Goal: Obtain resource: Download file/media

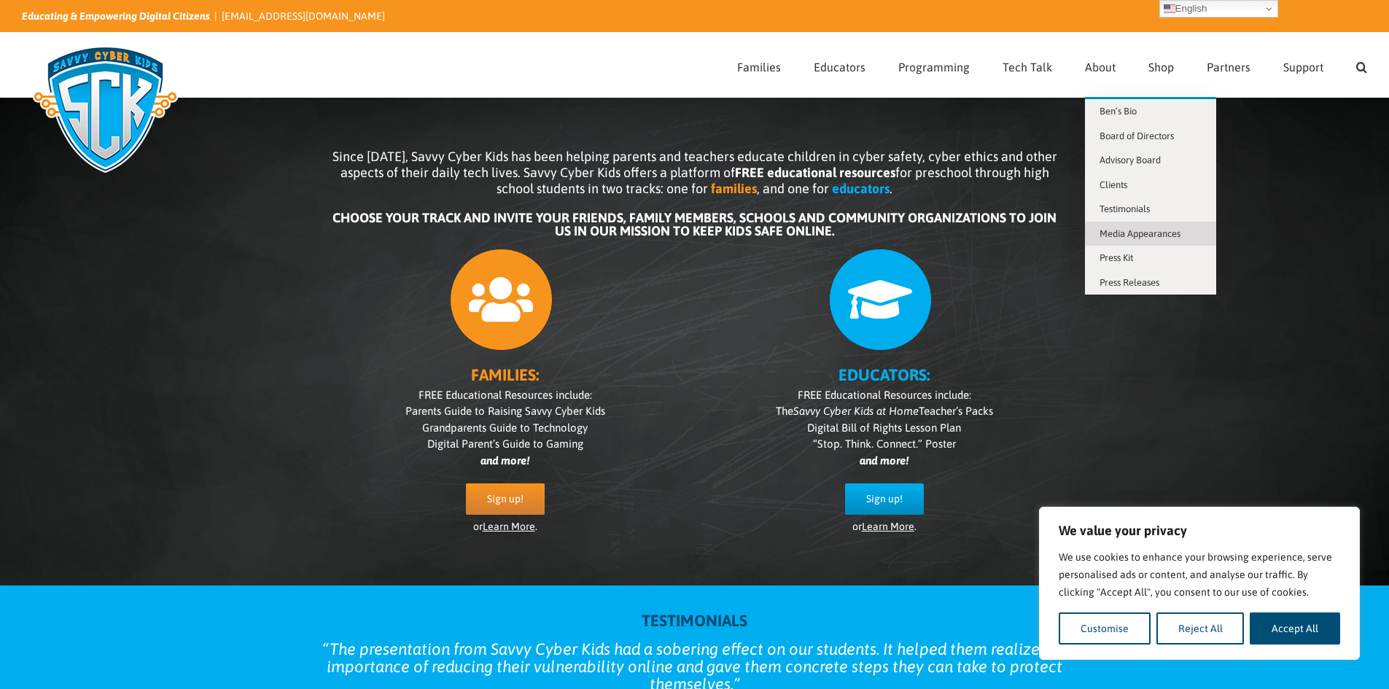
click at [1135, 230] on span "Media Appearances" at bounding box center [1139, 233] width 81 height 11
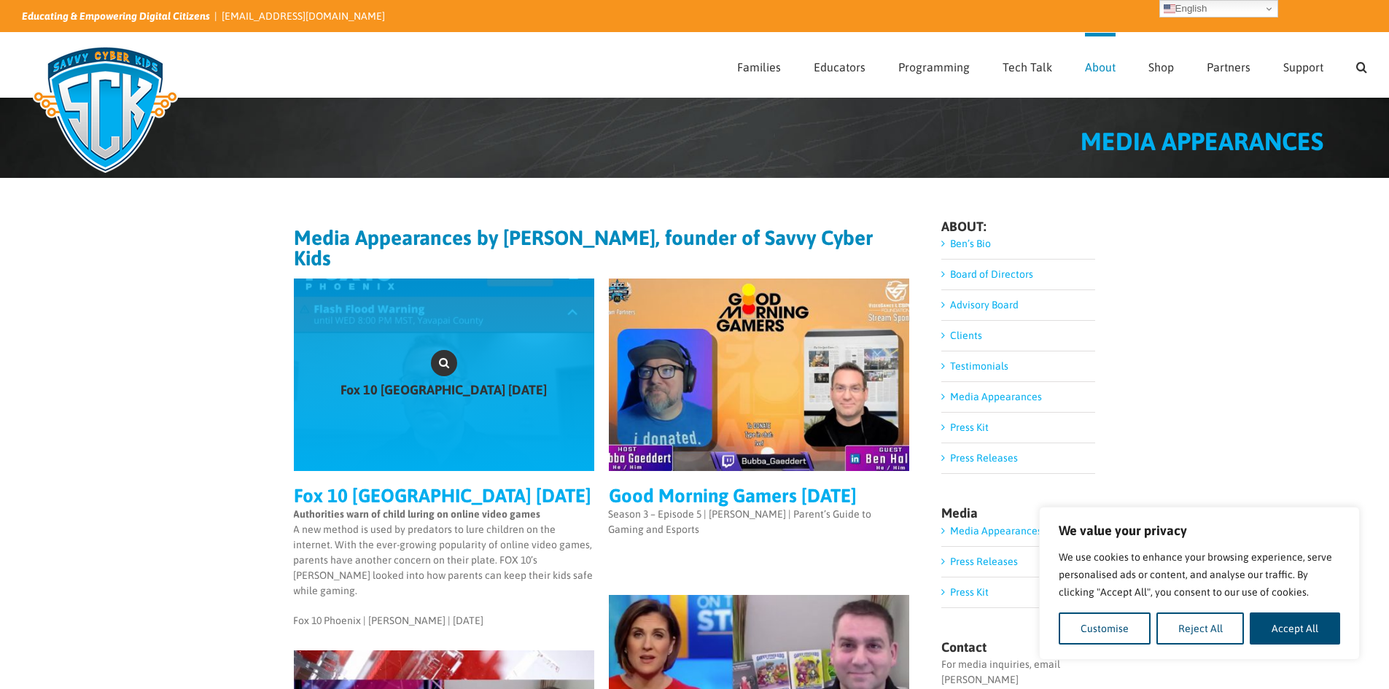
click at [445, 354] on link "Gallery" at bounding box center [444, 363] width 26 height 26
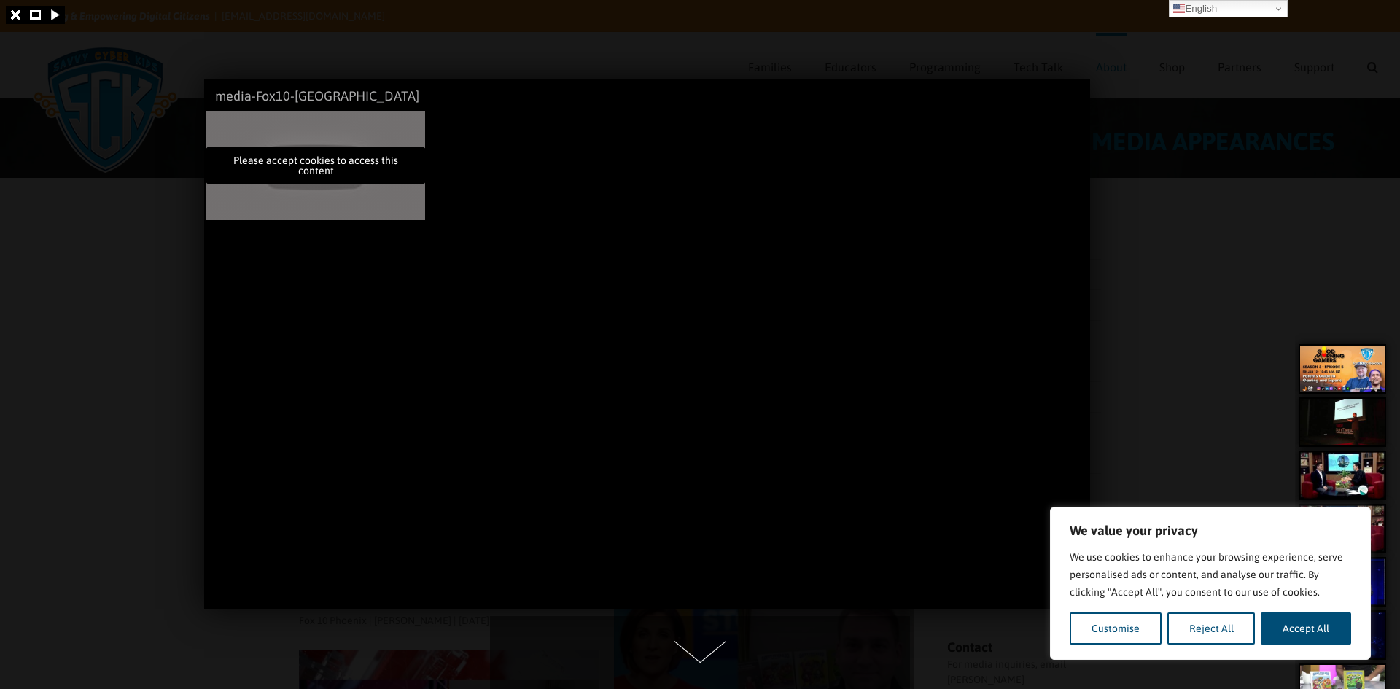
click at [1156, 323] on div at bounding box center [700, 344] width 1400 height 689
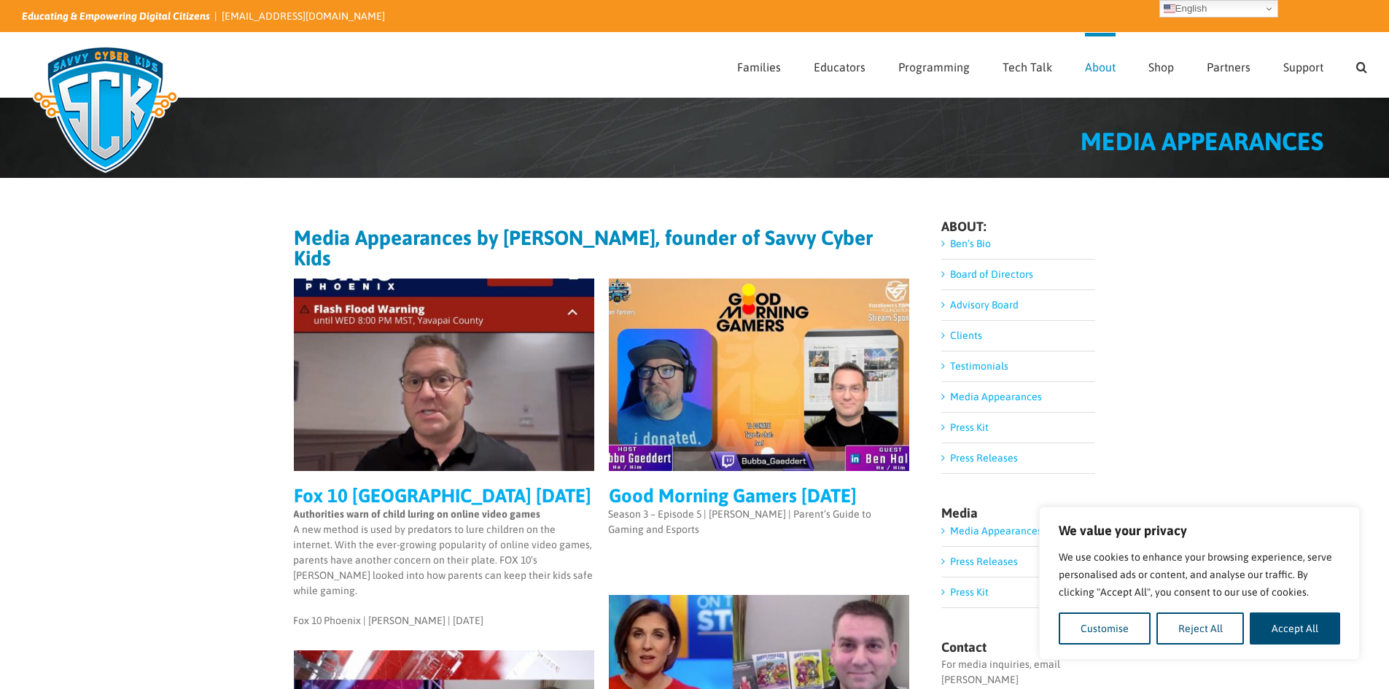
click at [981, 429] on link "Press Kit" at bounding box center [969, 427] width 39 height 12
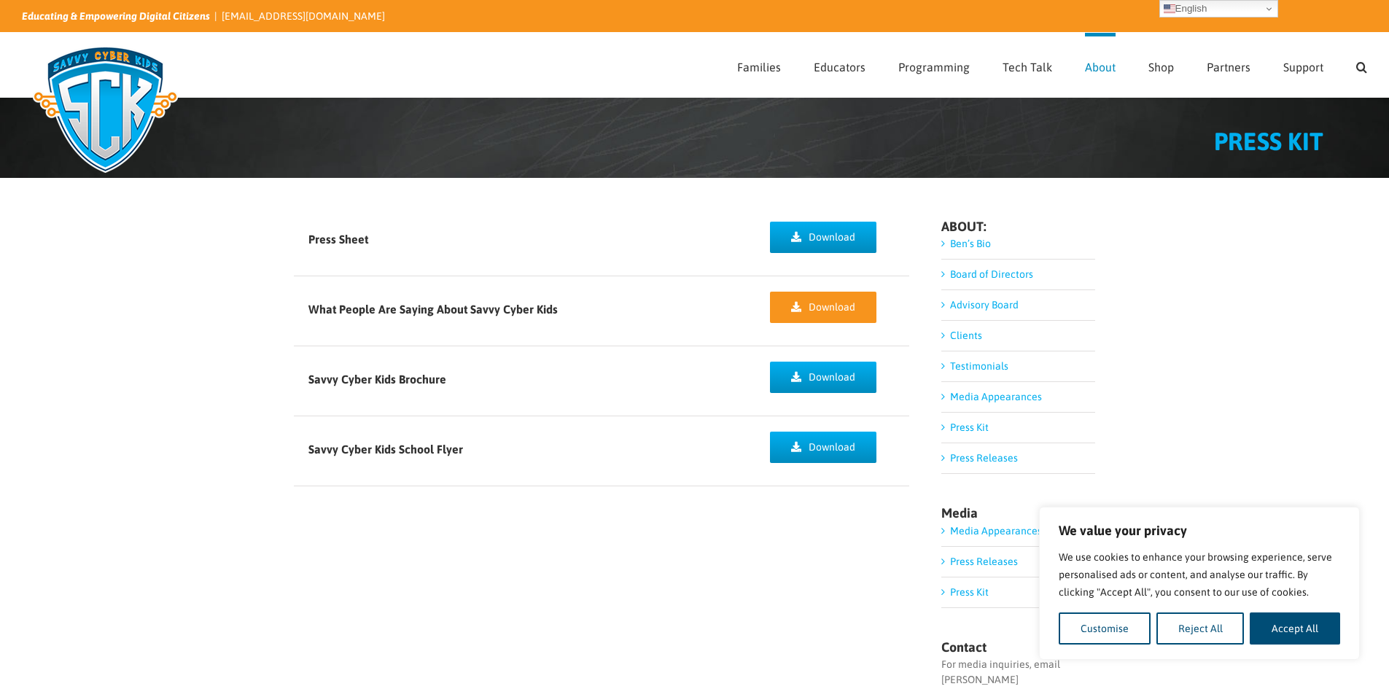
click at [825, 304] on span "Download" at bounding box center [832, 307] width 47 height 12
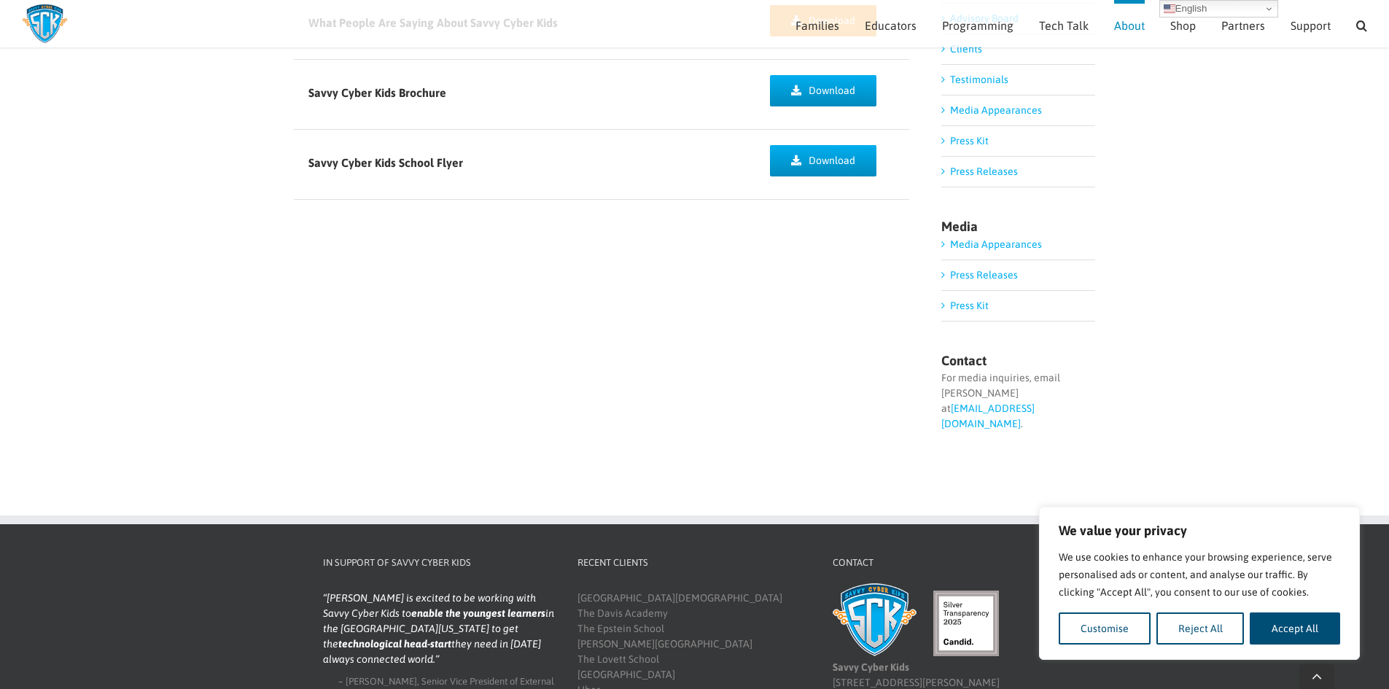
scroll to position [279, 0]
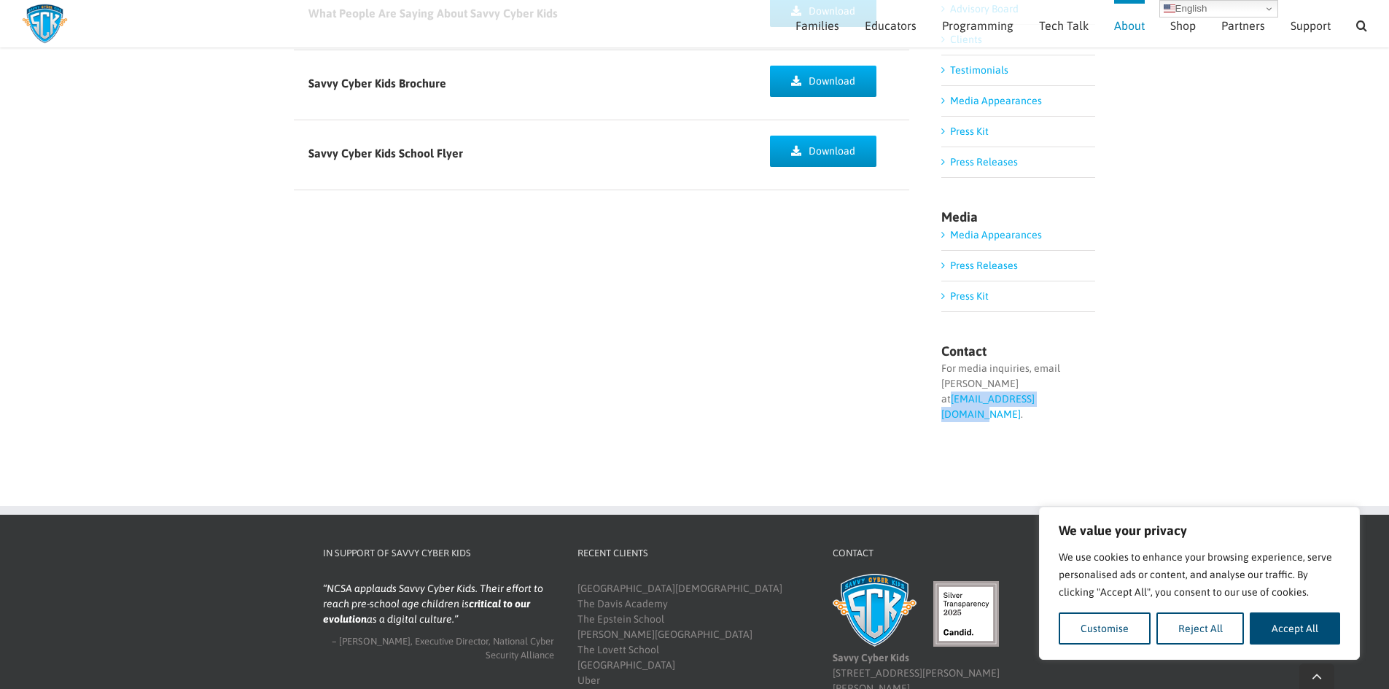
drag, startPoint x: 936, startPoint y: 396, endPoint x: 1052, endPoint y: 407, distance: 116.4
click at [1052, 407] on div "Press Sheet Download What People Are Saying About Savvy Cyber Kids Download Sav…" at bounding box center [695, 187] width 802 height 552
copy link "[EMAIL_ADDRESS][DOMAIN_NAME]"
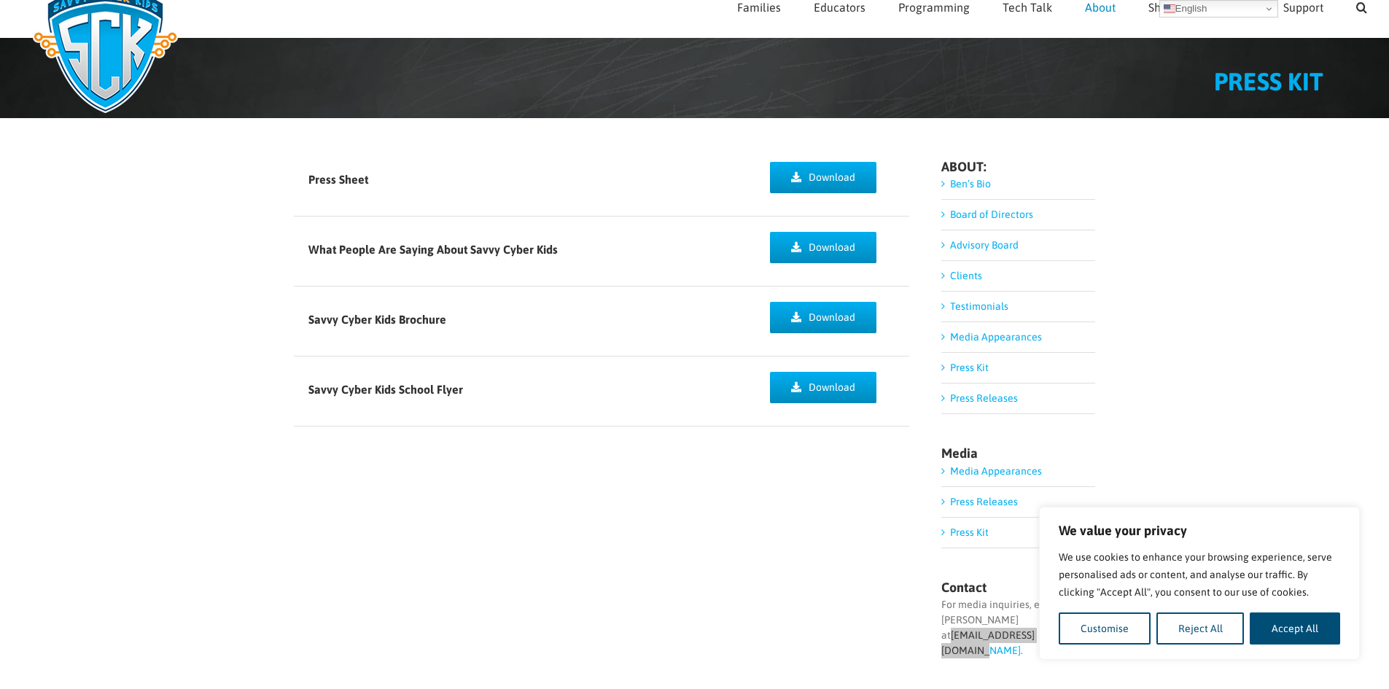
scroll to position [0, 0]
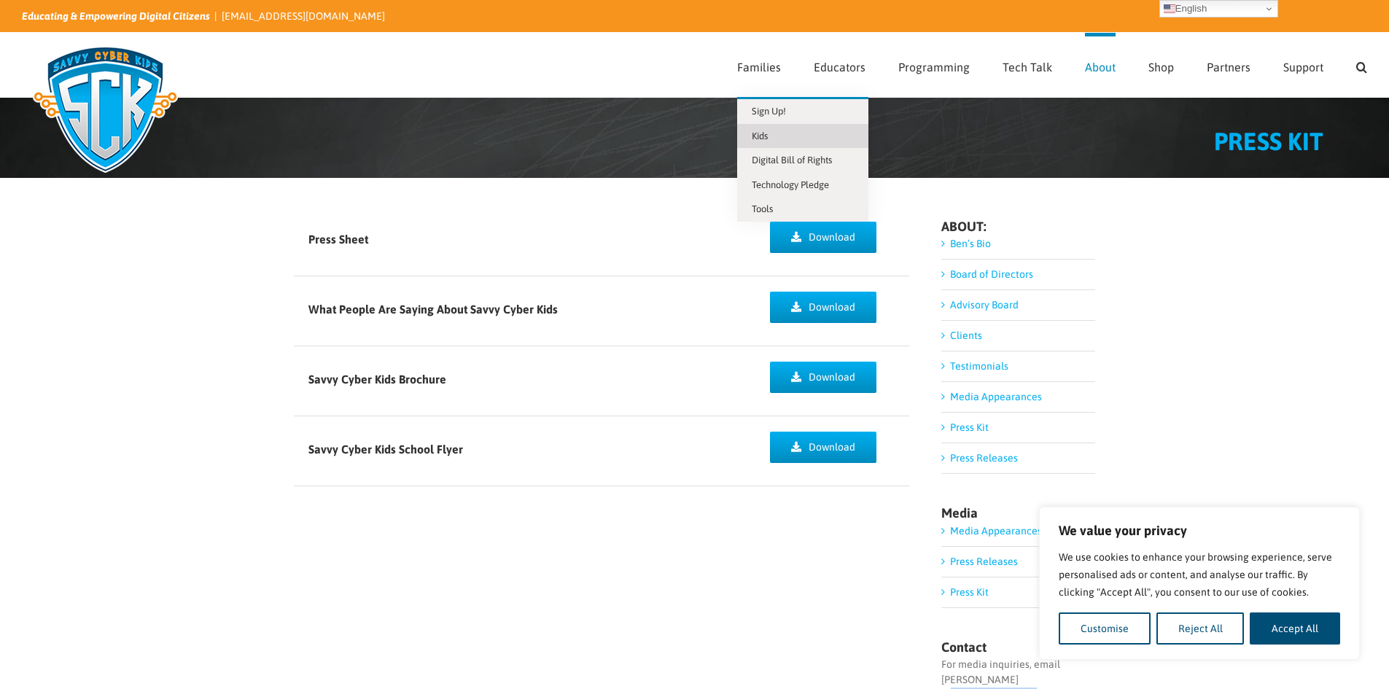
click at [768, 133] on span "Kids" at bounding box center [760, 136] width 16 height 11
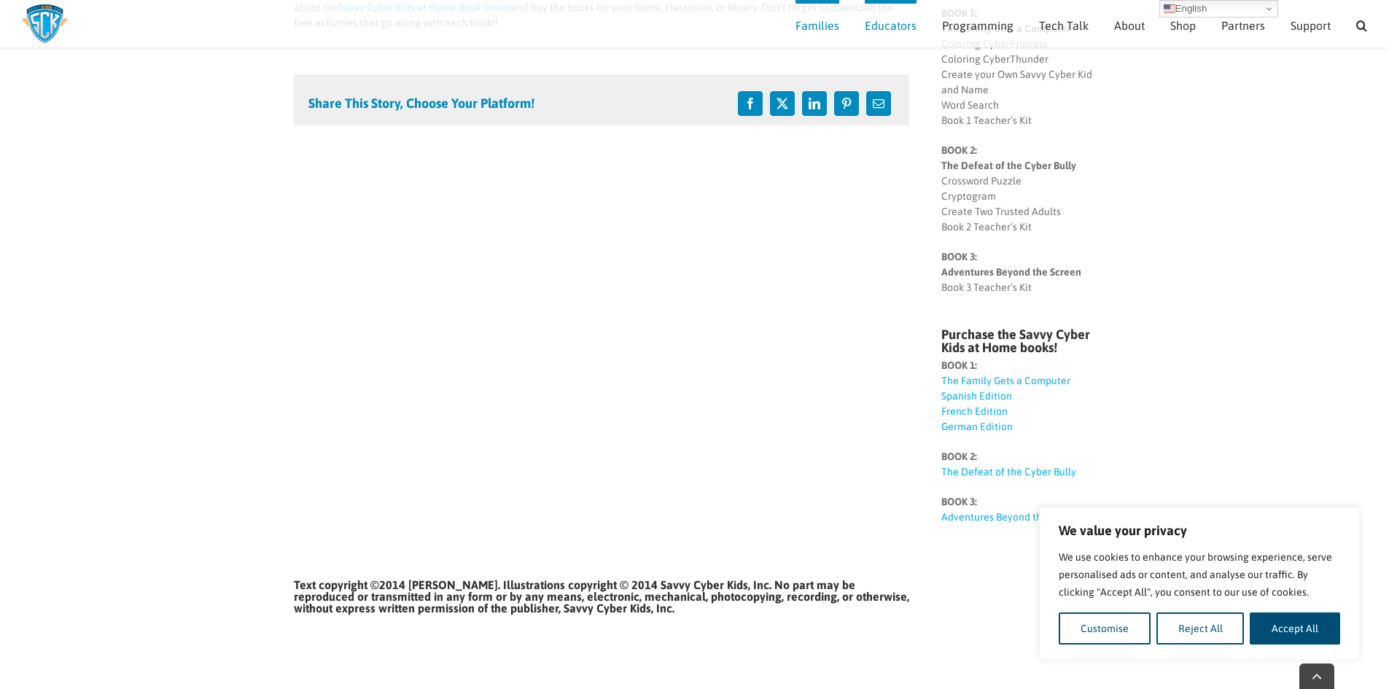
scroll to position [499, 0]
